Goal: Task Accomplishment & Management: Use online tool/utility

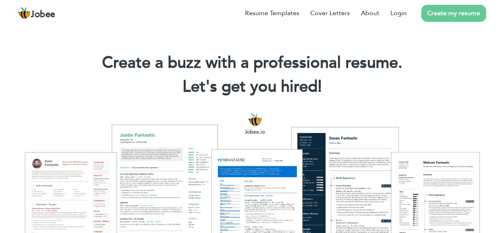
click at [433, 15] on link "Create my resume" at bounding box center [453, 13] width 65 height 17
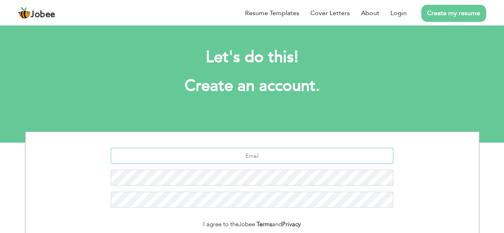
click at [359, 161] on input "text" at bounding box center [252, 156] width 282 height 16
type input "suhaeeaghafoorsamoo@gmail.com"
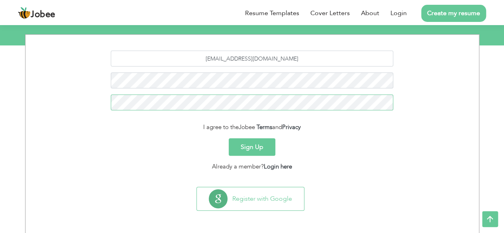
click at [229, 138] on button "Sign Up" at bounding box center [252, 147] width 47 height 18
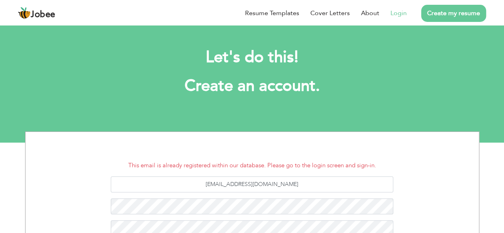
click at [394, 10] on link "Login" at bounding box center [398, 13] width 16 height 10
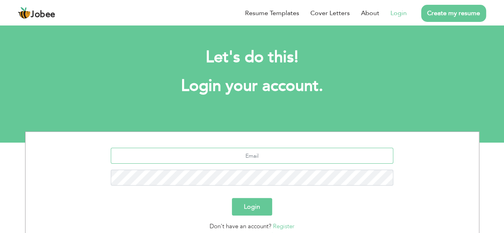
click at [240, 157] on input "text" at bounding box center [252, 156] width 282 height 16
type input "[EMAIL_ADDRESS][DOMAIN_NAME]"
click at [232, 198] on button "Login" at bounding box center [252, 207] width 40 height 18
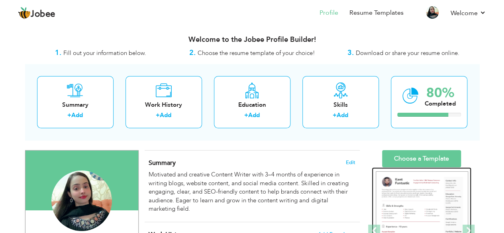
click at [416, 208] on div at bounding box center [371, 230] width 1243 height 127
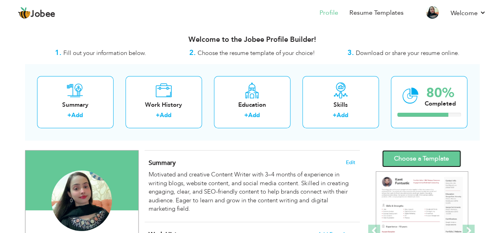
click at [416, 161] on link "Choose a Template" at bounding box center [421, 158] width 79 height 17
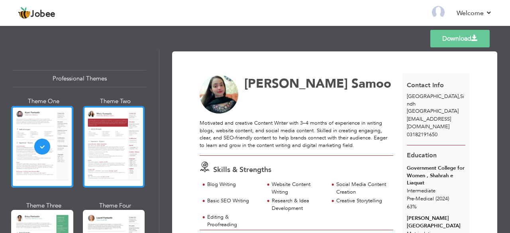
click at [98, 145] on div at bounding box center [114, 147] width 62 height 82
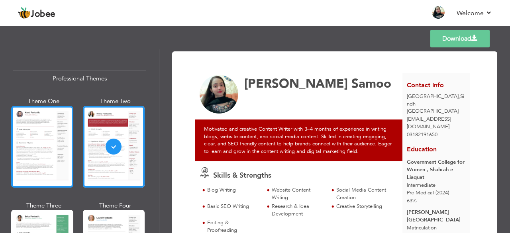
click at [49, 168] on div at bounding box center [42, 147] width 62 height 82
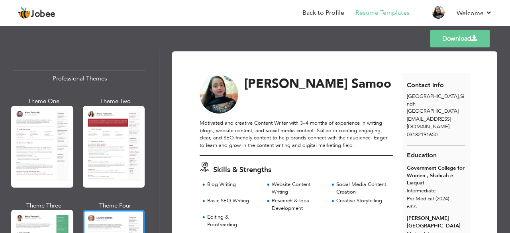
scroll to position [161, 0]
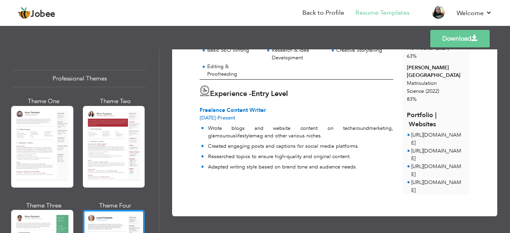
click at [155, 149] on div "Professional Themes Theme One Theme Two Theme Three Theme Six" at bounding box center [79, 141] width 159 height 184
click at [156, 151] on div "Professional Themes Theme One Theme Two Theme Three Theme Six" at bounding box center [79, 141] width 159 height 184
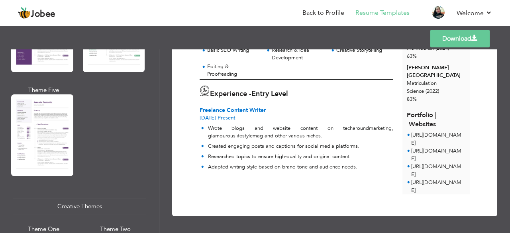
scroll to position [965, 0]
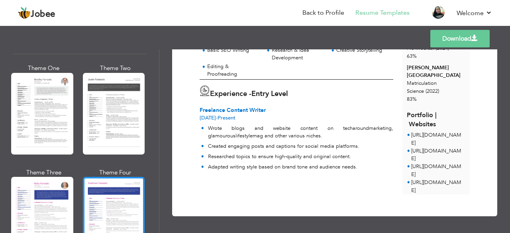
click at [103, 177] on div at bounding box center [114, 218] width 62 height 82
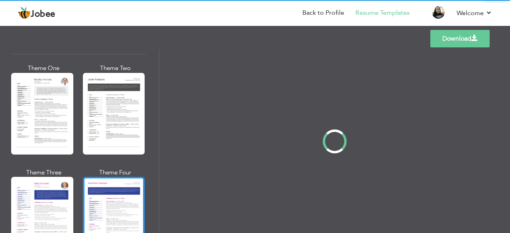
scroll to position [964, 0]
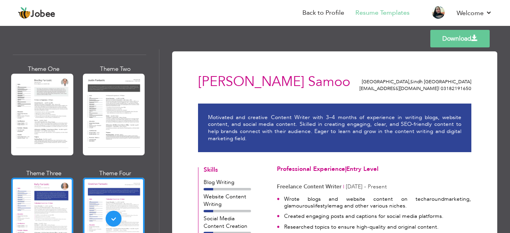
click at [63, 214] on div at bounding box center [42, 219] width 62 height 82
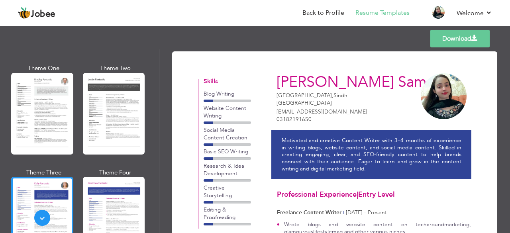
scroll to position [1126, 0]
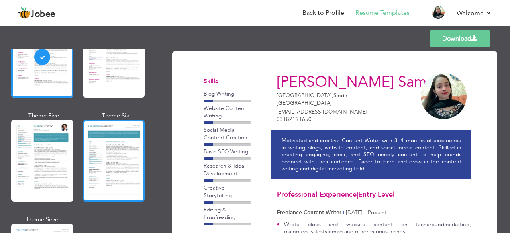
click at [121, 161] on div at bounding box center [114, 161] width 62 height 82
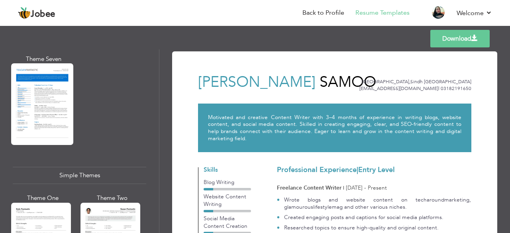
scroll to position [1441, 0]
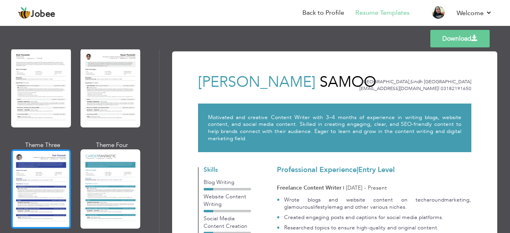
click at [57, 159] on div at bounding box center [41, 188] width 60 height 79
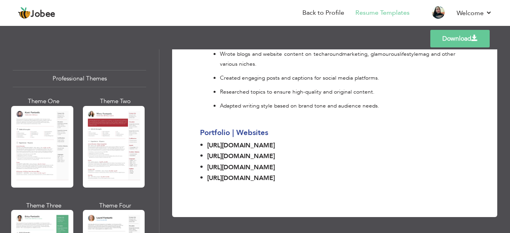
scroll to position [117, 0]
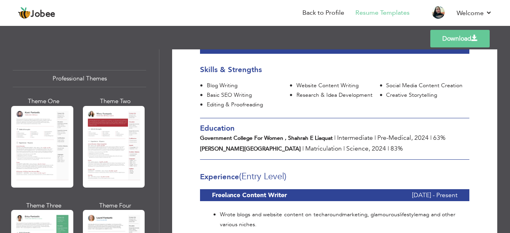
click at [510, 41] on div "Templates Download" at bounding box center [255, 38] width 510 height 25
click at [510, 40] on div "Templates Download" at bounding box center [255, 38] width 510 height 25
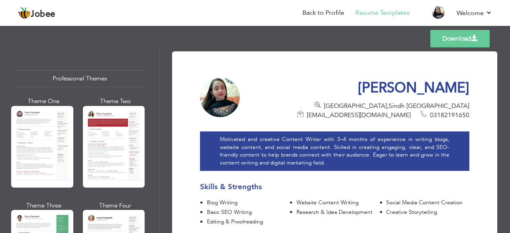
click at [155, 139] on div "Professional Themes Theme One Theme Two Theme Three Theme Six" at bounding box center [79, 141] width 159 height 184
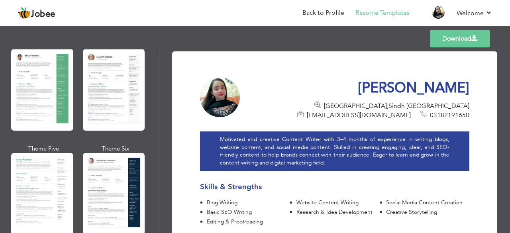
drag, startPoint x: 155, startPoint y: 128, endPoint x: 157, endPoint y: 76, distance: 51.8
click at [157, 76] on div "Professional Themes Theme One Theme Two Theme Three Theme Six" at bounding box center [79, 141] width 159 height 184
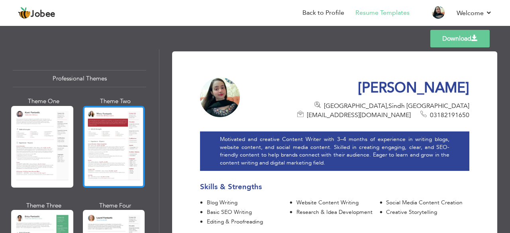
click at [120, 122] on div at bounding box center [114, 147] width 62 height 82
